Goal: Information Seeking & Learning: Learn about a topic

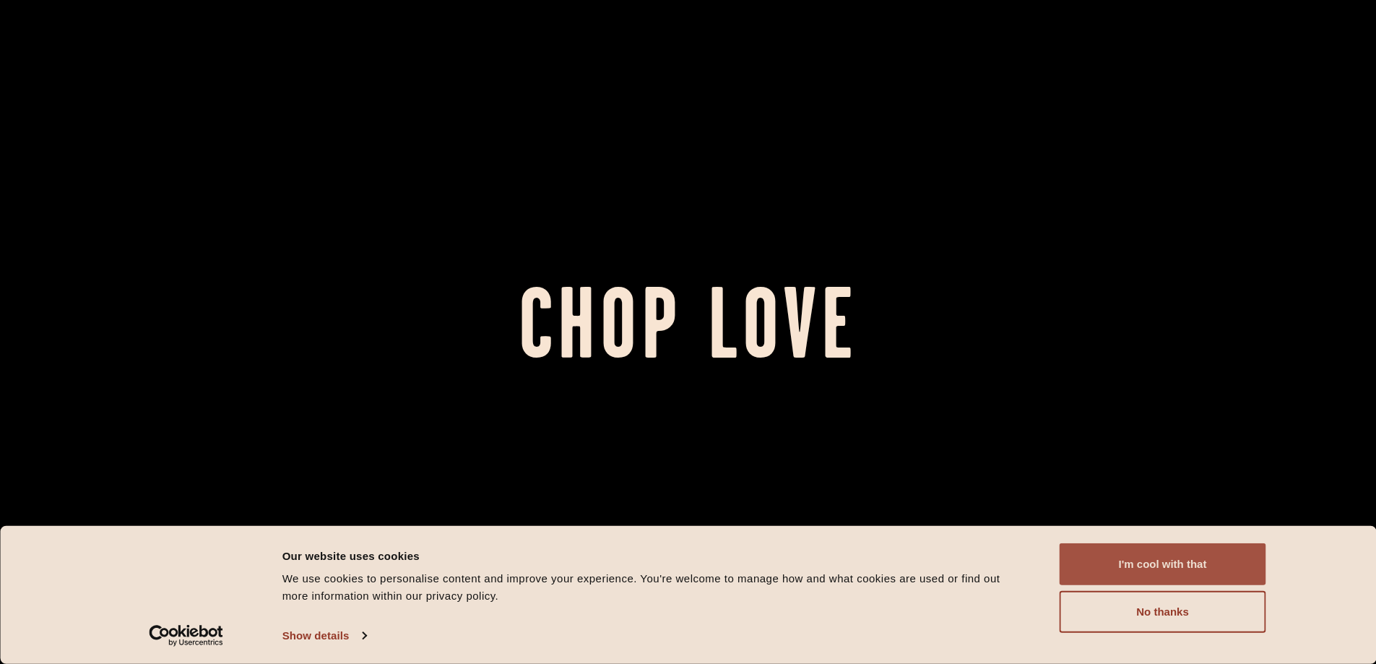
drag, startPoint x: 1178, startPoint y: 563, endPoint x: 1169, endPoint y: 554, distance: 12.8
click at [1178, 563] on button "I'm cool with that" at bounding box center [1162, 564] width 207 height 42
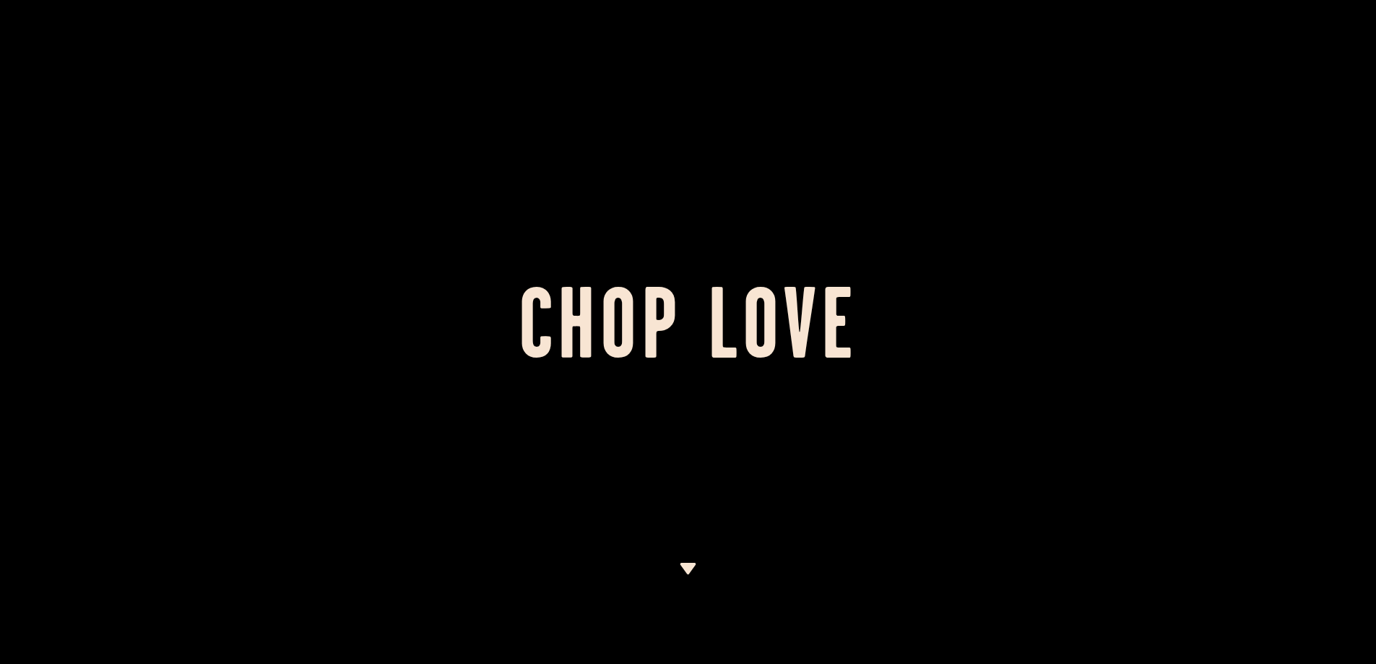
click at [701, 552] on div at bounding box center [688, 332] width 1376 height 664
click at [696, 558] on div at bounding box center [688, 332] width 1376 height 664
click at [691, 562] on section "Chop Love" at bounding box center [688, 332] width 1376 height 664
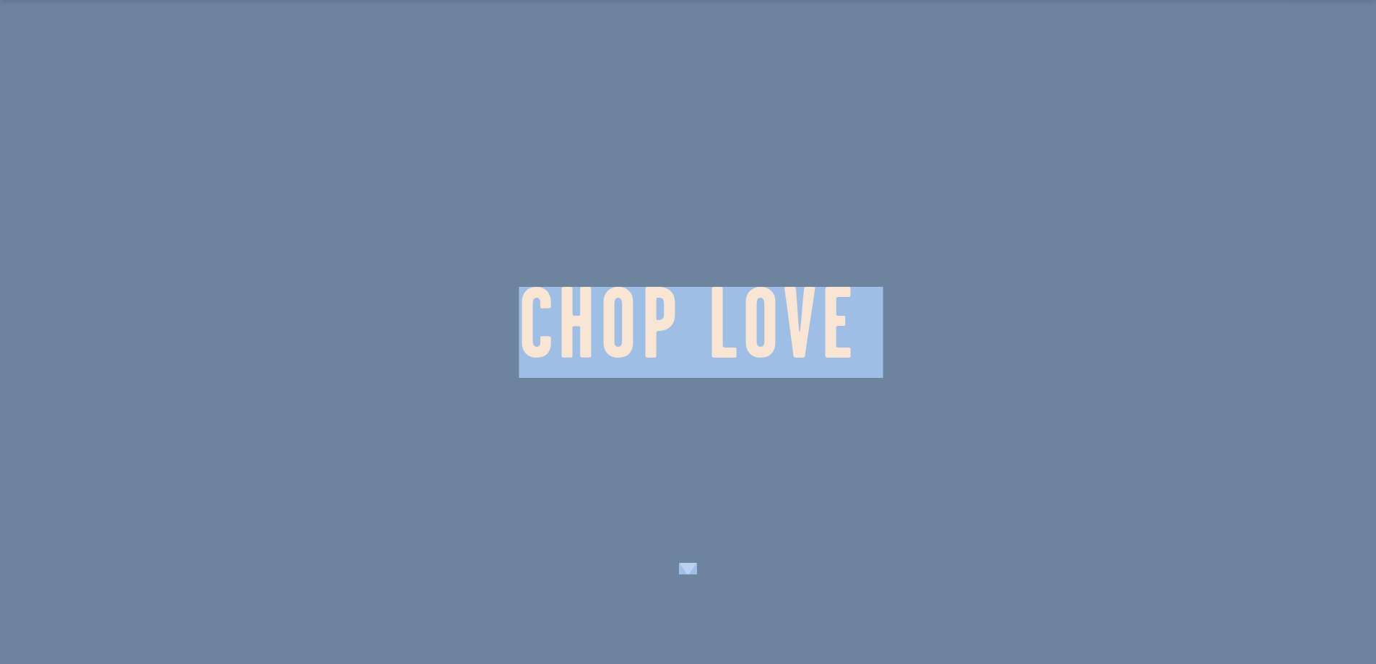
click at [691, 557] on div at bounding box center [688, 332] width 1376 height 664
click at [690, 562] on div at bounding box center [688, 332] width 1376 height 664
click at [689, 565] on img at bounding box center [688, 568] width 18 height 12
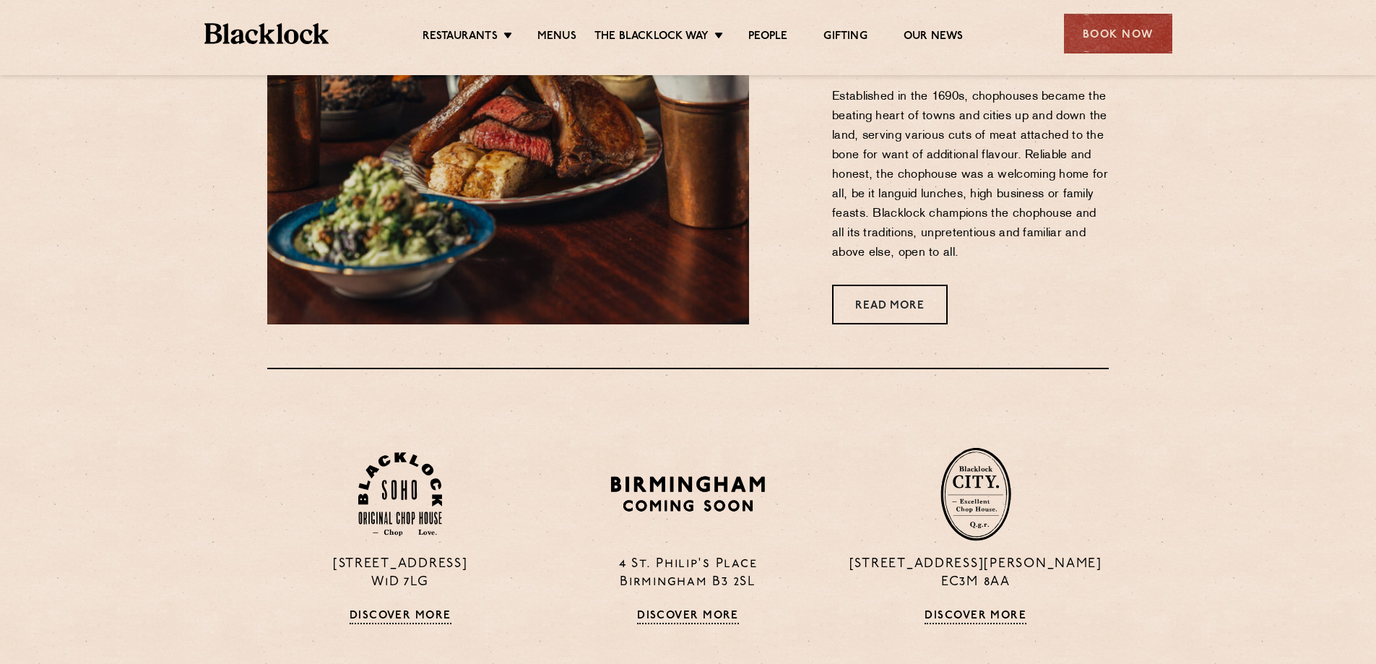
scroll to position [661, 0]
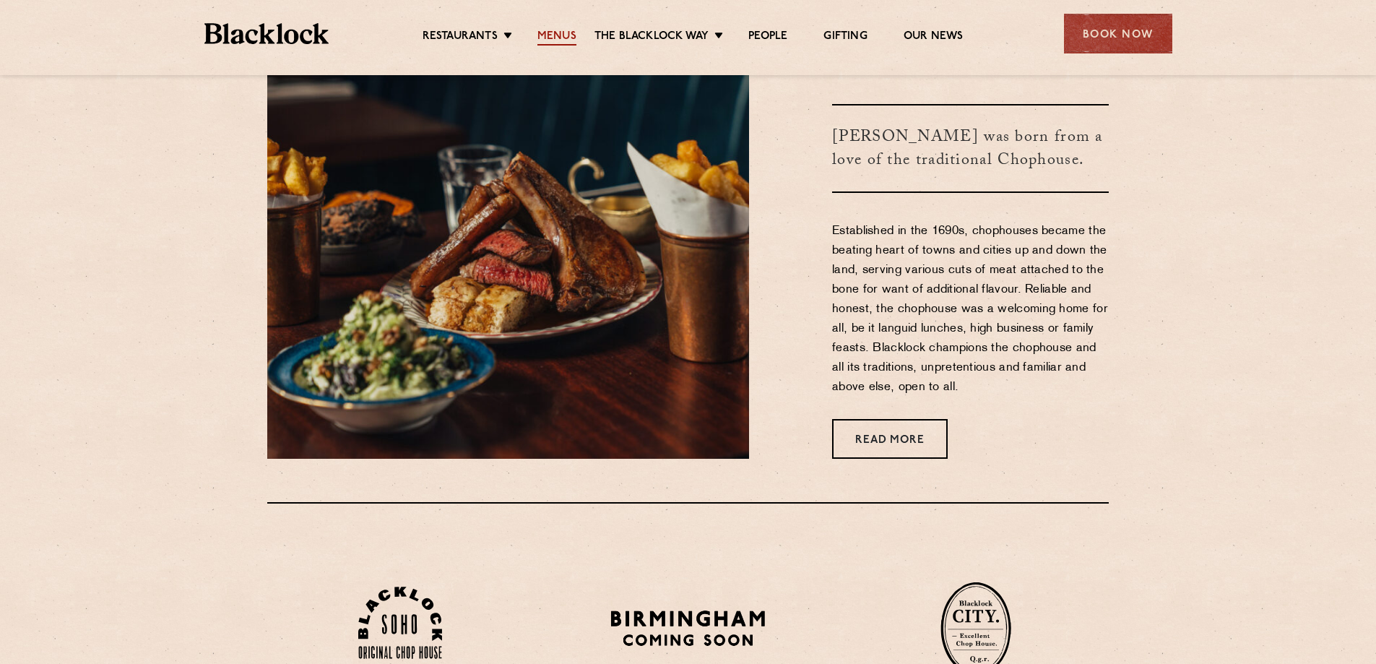
click at [567, 31] on link "Menus" at bounding box center [556, 38] width 39 height 16
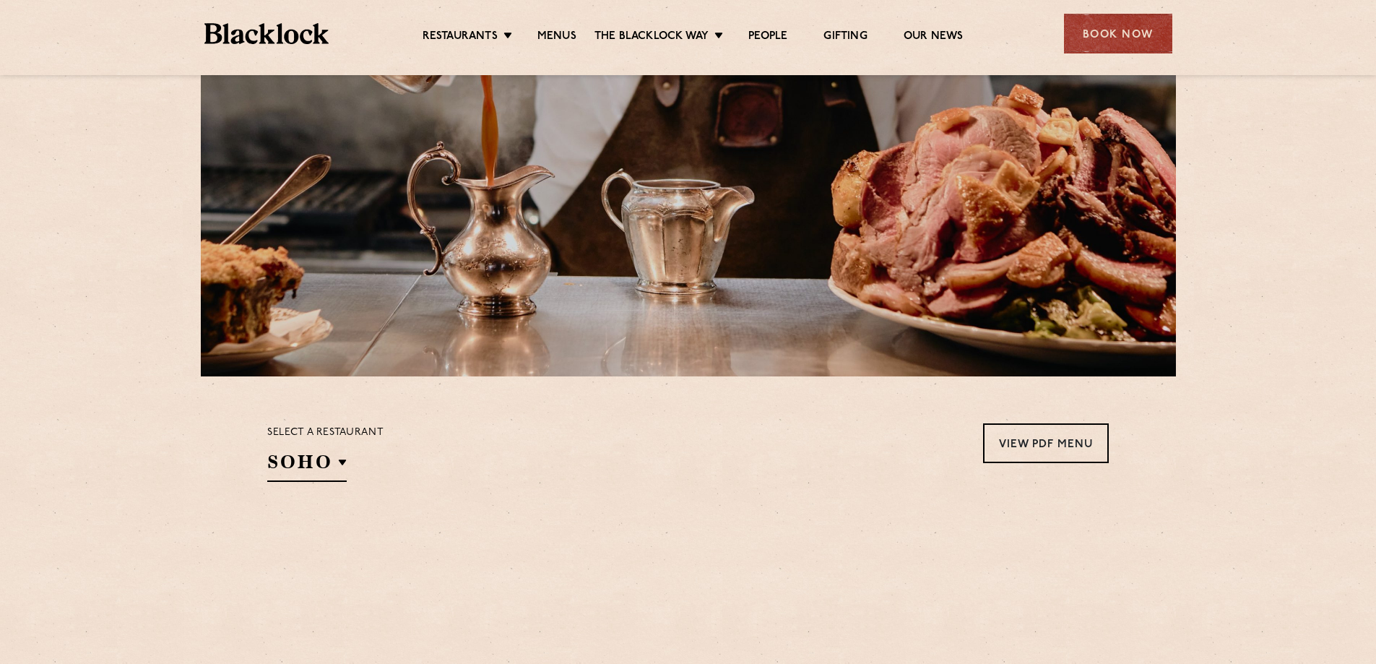
scroll to position [144, 0]
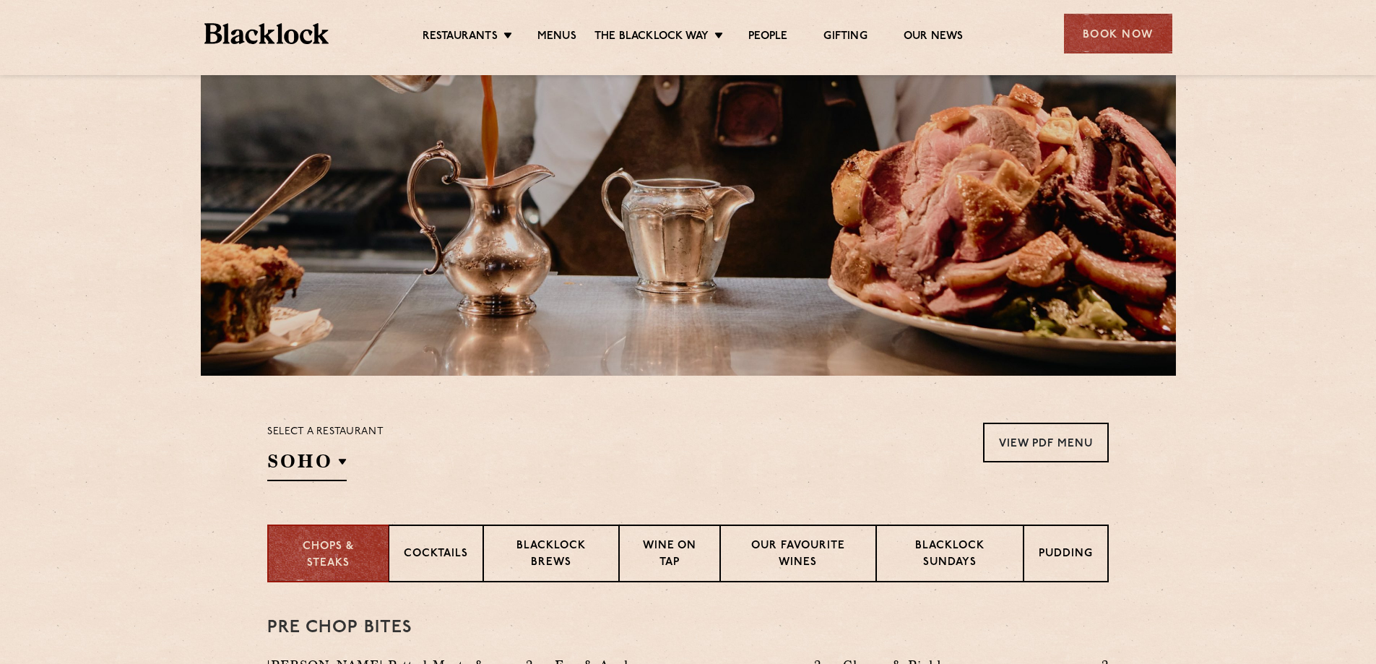
click at [364, 457] on div "Select a restaurant [GEOGRAPHIC_DATA] [GEOGRAPHIC_DATA] [GEOGRAPHIC_DATA] [GEOG…" at bounding box center [325, 451] width 116 height 58
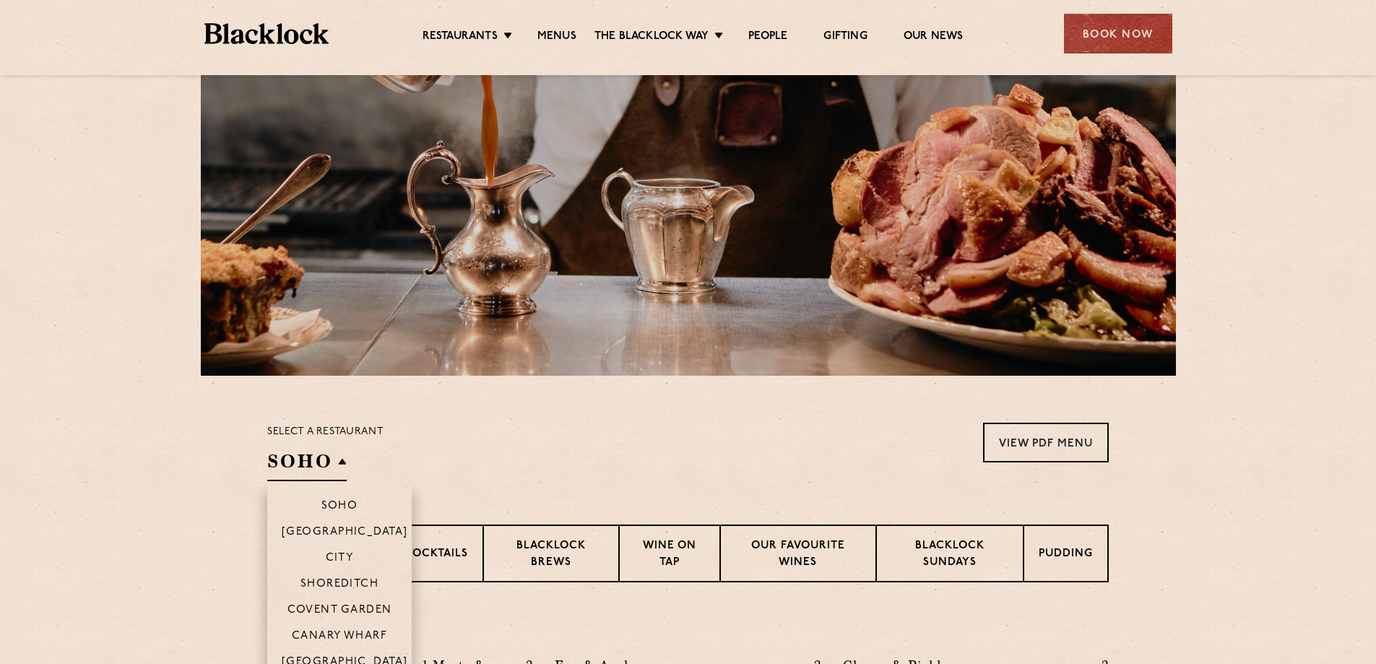
click at [329, 462] on h2 "SOHO" at bounding box center [306, 464] width 79 height 32
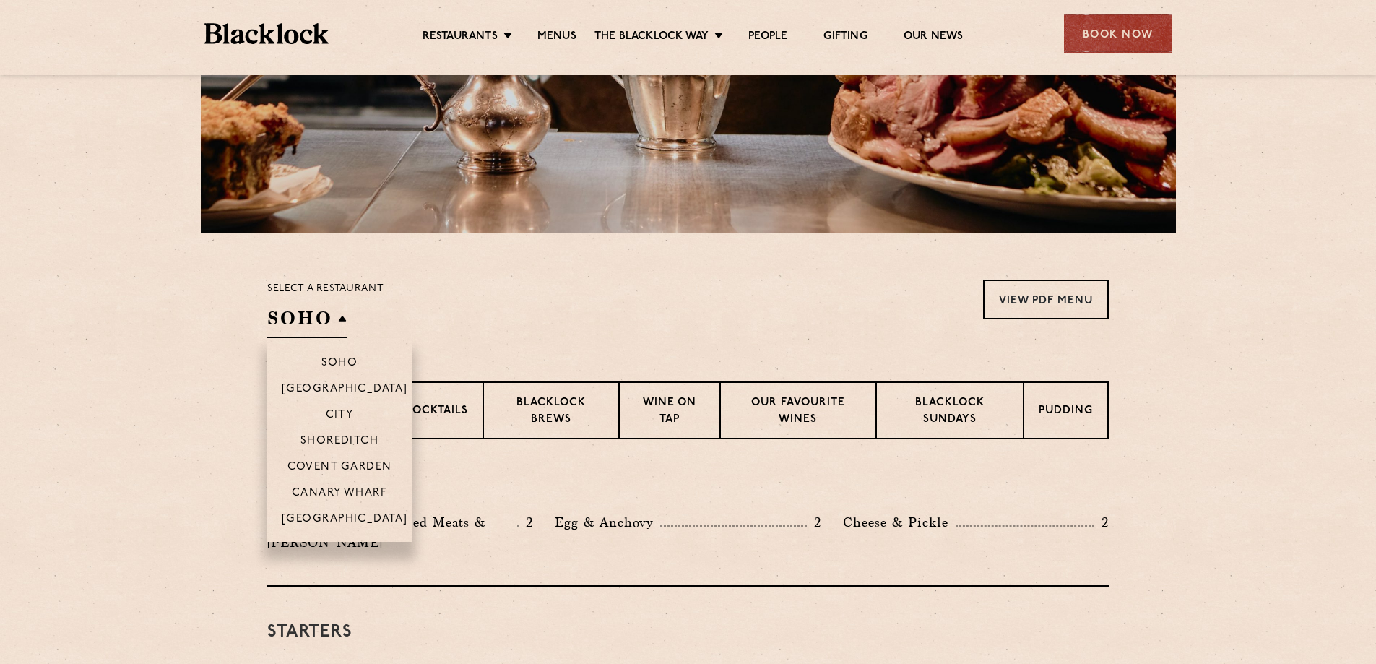
scroll to position [289, 0]
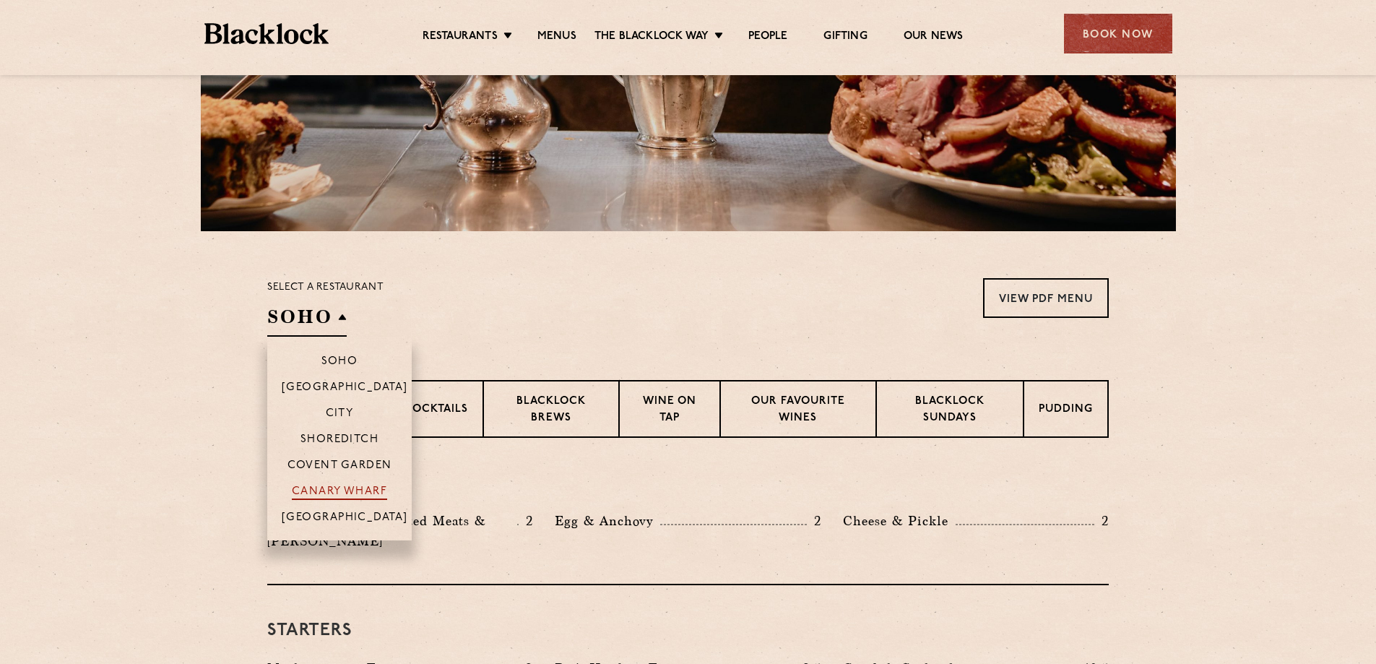
click at [352, 487] on p "Canary Wharf" at bounding box center [339, 492] width 95 height 14
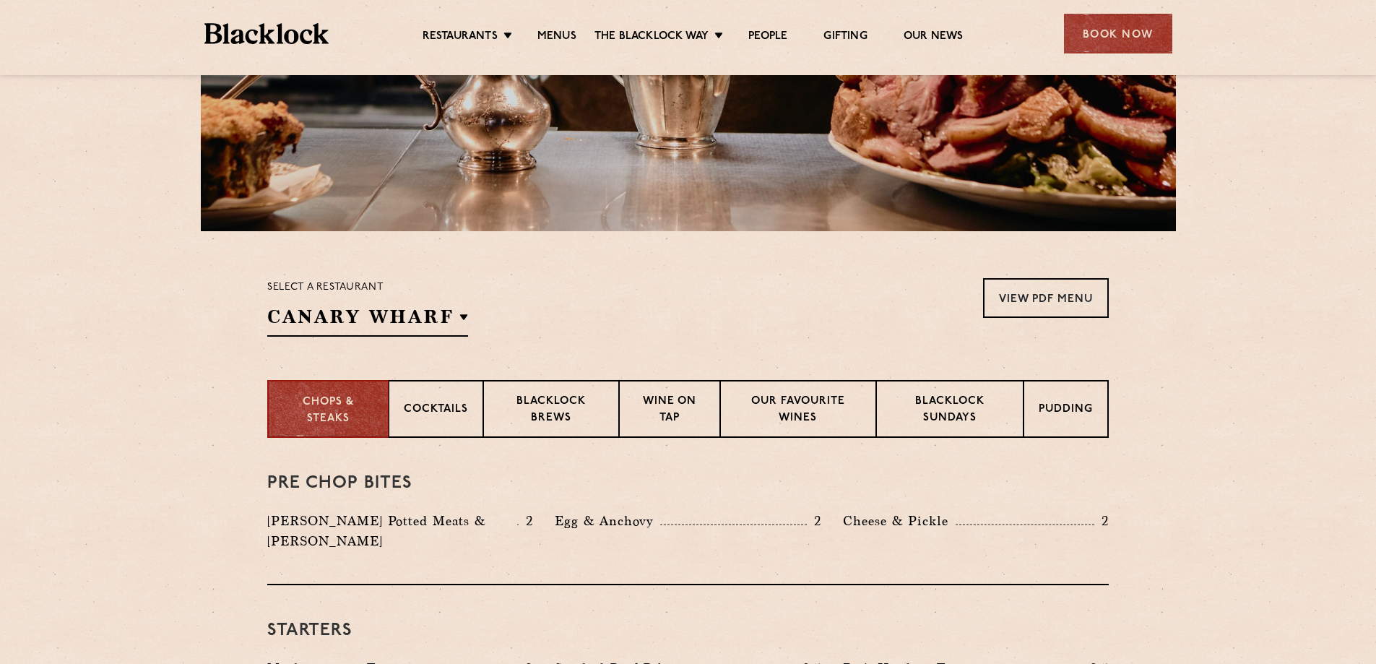
click at [580, 331] on div "Select a restaurant [GEOGRAPHIC_DATA] Soho [GEOGRAPHIC_DATA] [GEOGRAPHIC_DATA] …" at bounding box center [687, 307] width 841 height 58
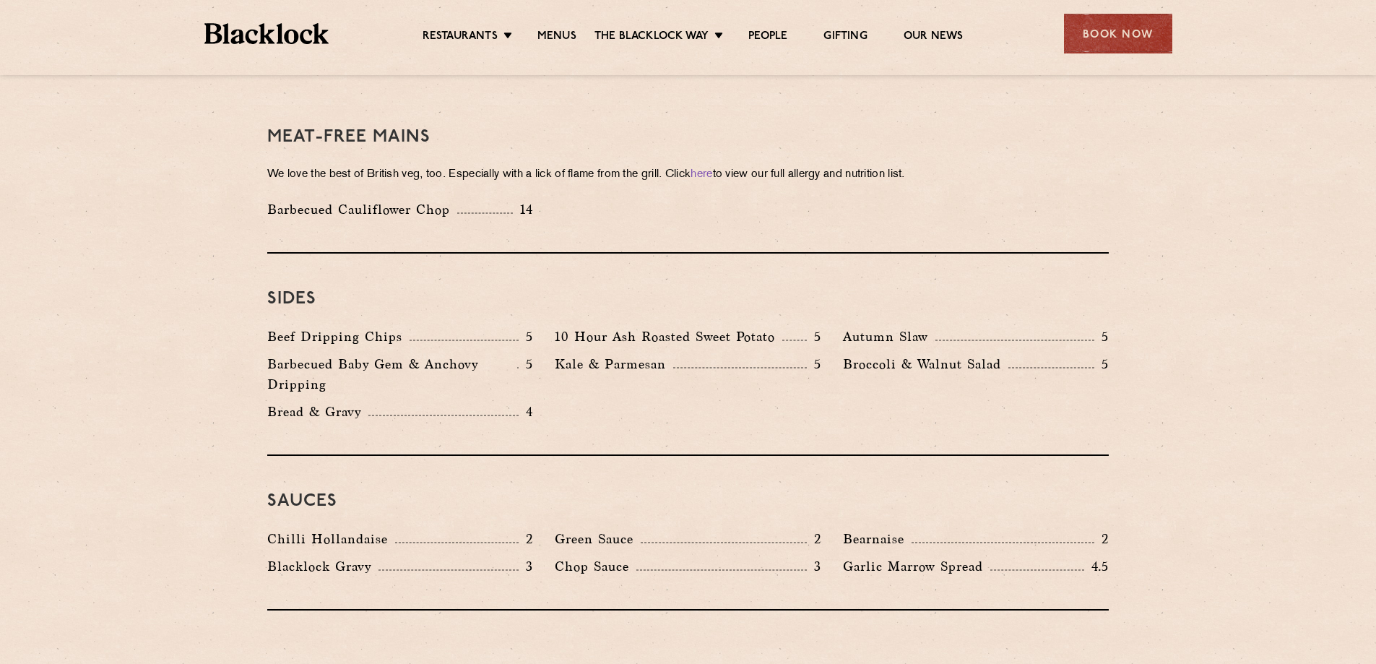
scroll to position [2166, 0]
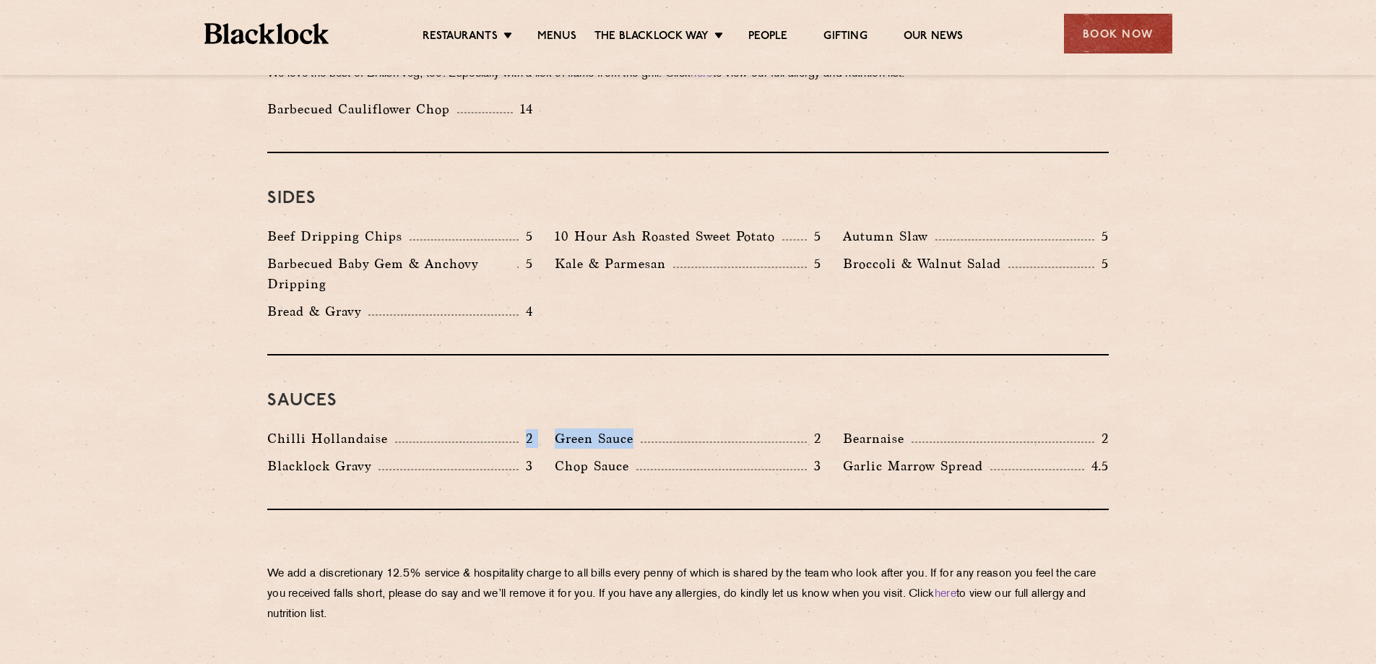
drag, startPoint x: 676, startPoint y: 414, endPoint x: 717, endPoint y: 414, distance: 41.2
click at [717, 428] on div "Chilli Hollandaise 2 [GEOGRAPHIC_DATA] 2 Bearnaise 2 [PERSON_NAME] Gravy 3 Chop…" at bounding box center [687, 455] width 863 height 55
click at [717, 428] on div "Green Sauce 2" at bounding box center [687, 441] width 287 height 27
